Goal: Task Accomplishment & Management: Manage account settings

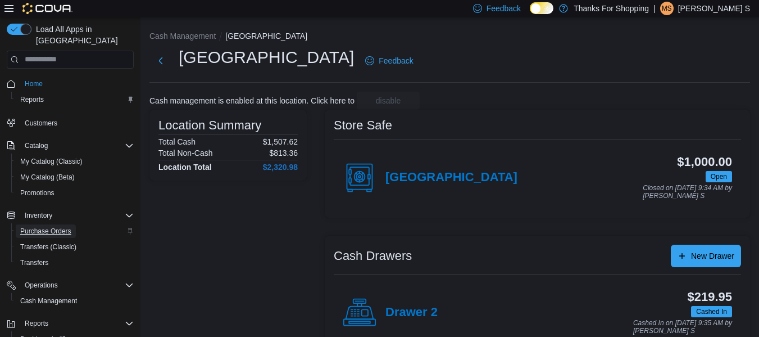
click at [39, 226] on span "Purchase Orders" at bounding box center [45, 230] width 51 height 9
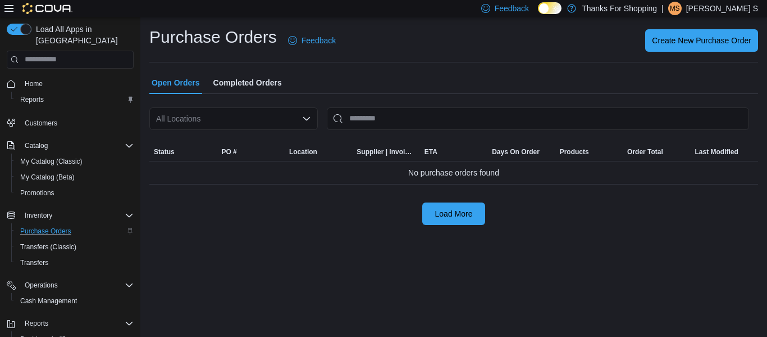
click at [247, 115] on div "All Locations" at bounding box center [233, 118] width 169 height 22
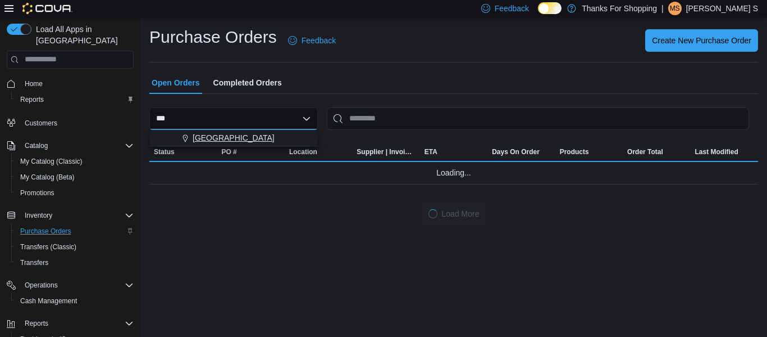
type input "***"
click at [244, 134] on span "[GEOGRAPHIC_DATA]" at bounding box center [234, 137] width 82 height 11
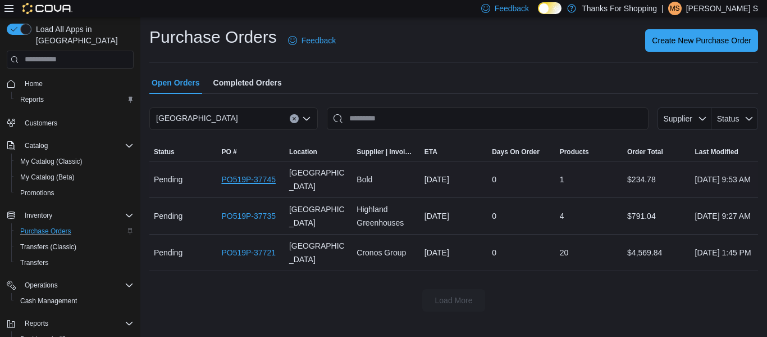
click at [243, 179] on link "PO519P-37745" at bounding box center [248, 178] width 54 height 13
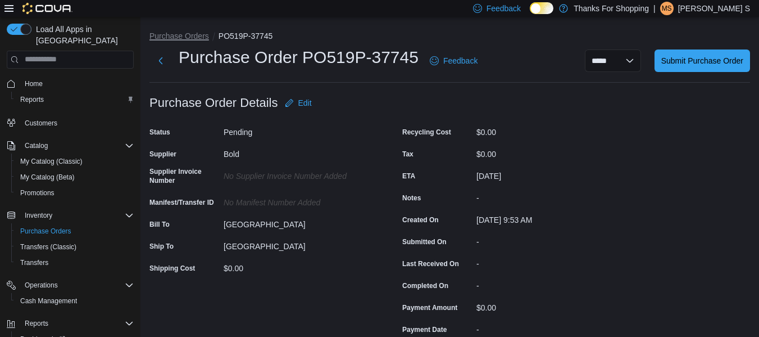
click at [172, 33] on button "Purchase Orders" at bounding box center [179, 35] width 60 height 9
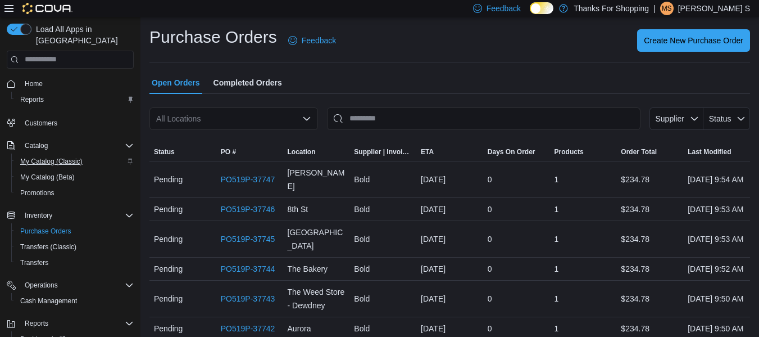
drag, startPoint x: 0, startPoint y: 115, endPoint x: 44, endPoint y: 148, distance: 55.4
drag, startPoint x: 44, startPoint y: 148, endPoint x: 30, endPoint y: 71, distance: 77.8
click at [30, 79] on span "Home" at bounding box center [34, 83] width 18 height 9
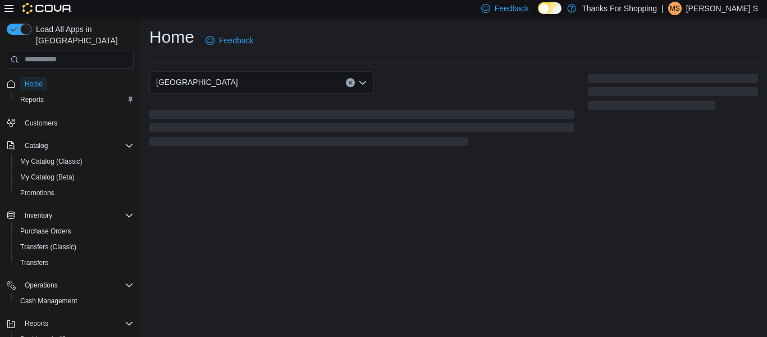
click at [30, 79] on span "Home" at bounding box center [34, 83] width 18 height 9
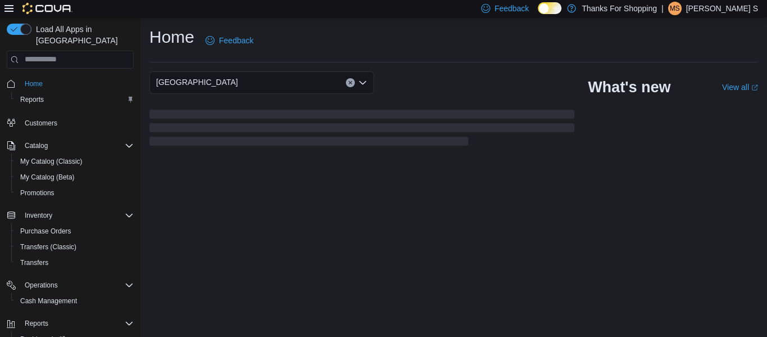
click at [430, 51] on div "Home Feedback" at bounding box center [453, 40] width 609 height 29
